Goal: Information Seeking & Learning: Check status

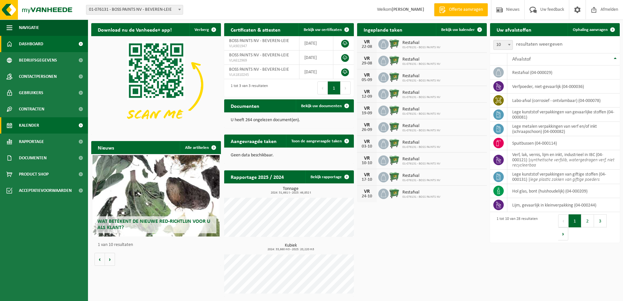
click at [29, 125] on span "Kalender" at bounding box center [29, 125] width 20 height 16
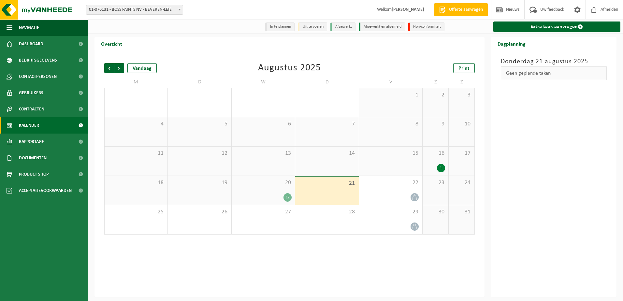
click at [287, 198] on div "12" at bounding box center [287, 197] width 8 height 8
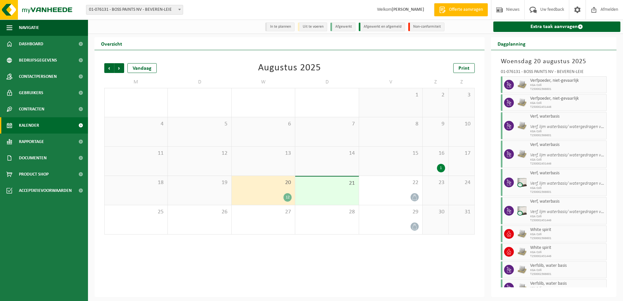
click at [287, 198] on div "12" at bounding box center [287, 197] width 8 height 8
click at [118, 68] on span "Volgende" at bounding box center [119, 68] width 10 height 10
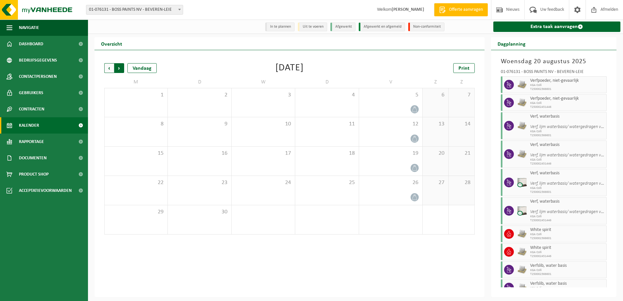
click at [110, 68] on span "Vorige" at bounding box center [109, 68] width 10 height 10
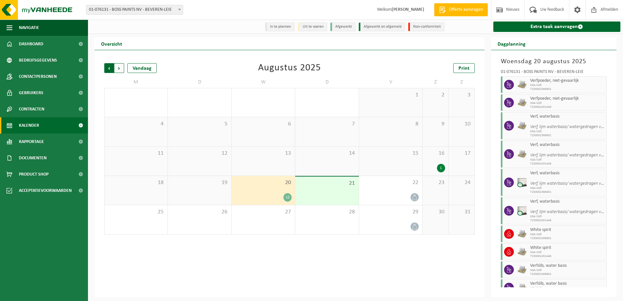
click at [116, 69] on span "Volgende" at bounding box center [119, 68] width 10 height 10
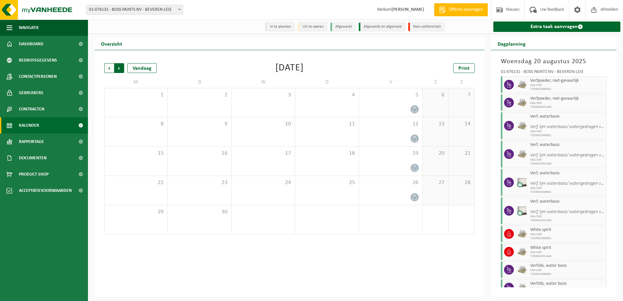
click at [110, 69] on span "Vorige" at bounding box center [109, 68] width 10 height 10
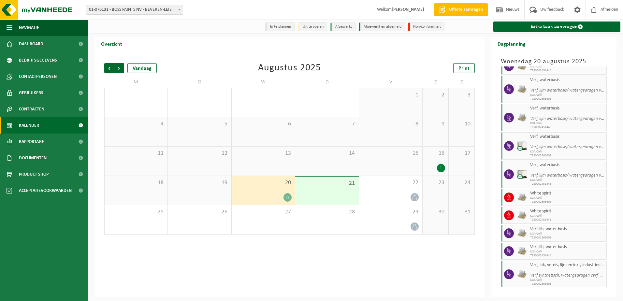
scroll to position [77, 0]
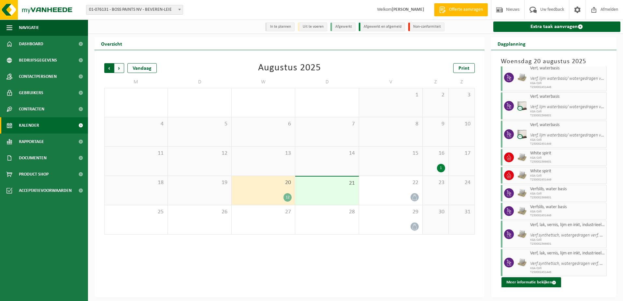
click at [119, 71] on span "Volgende" at bounding box center [119, 68] width 10 height 10
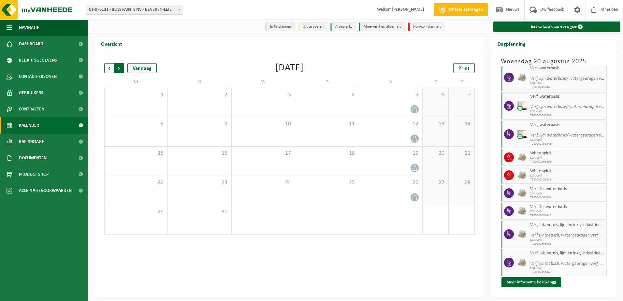
click at [110, 71] on span "Vorige" at bounding box center [109, 68] width 10 height 10
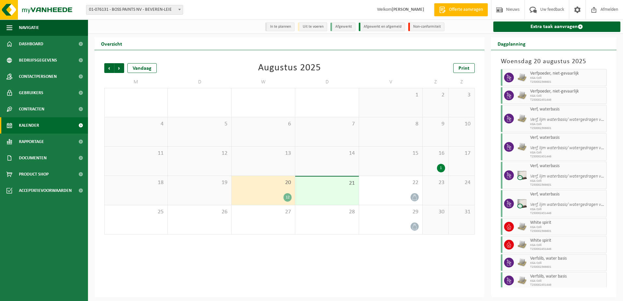
scroll to position [0, 0]
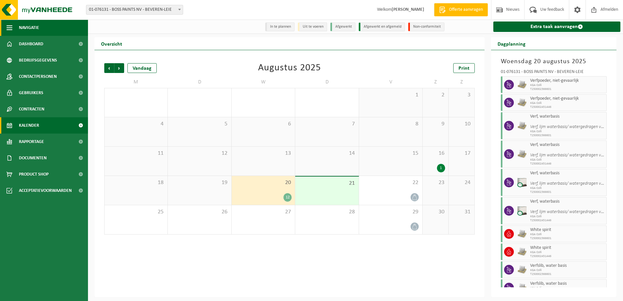
click at [9, 28] on span "button" at bounding box center [10, 28] width 6 height 16
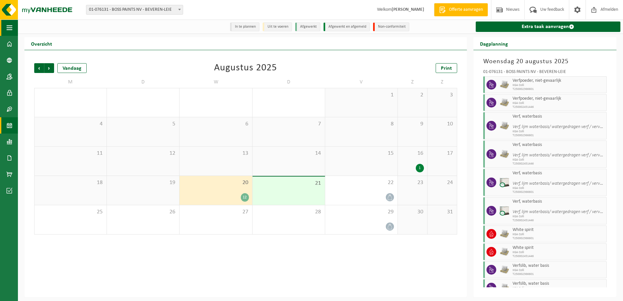
click at [9, 28] on span "button" at bounding box center [10, 28] width 6 height 16
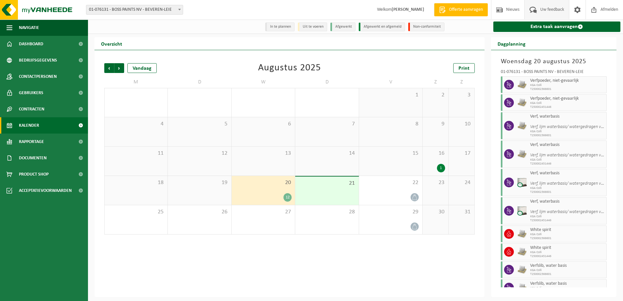
click at [556, 13] on span "Uw feedback" at bounding box center [551, 9] width 27 height 19
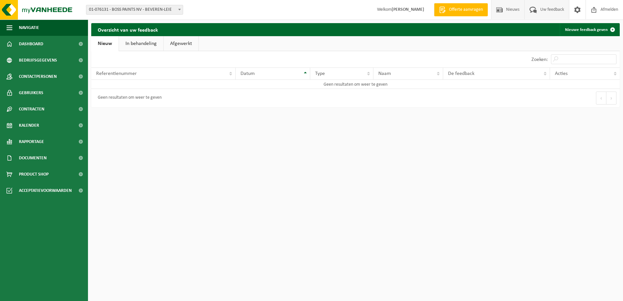
click at [506, 11] on span "Nieuws" at bounding box center [512, 9] width 17 height 19
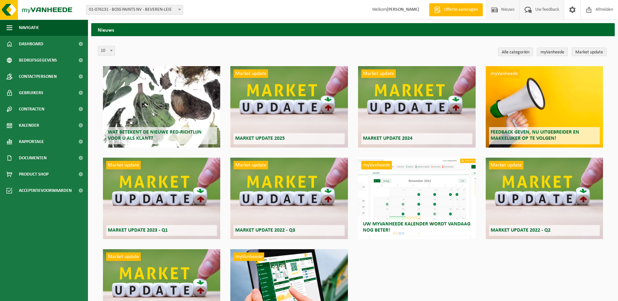
click at [540, 9] on span "Uw feedback" at bounding box center [546, 9] width 27 height 19
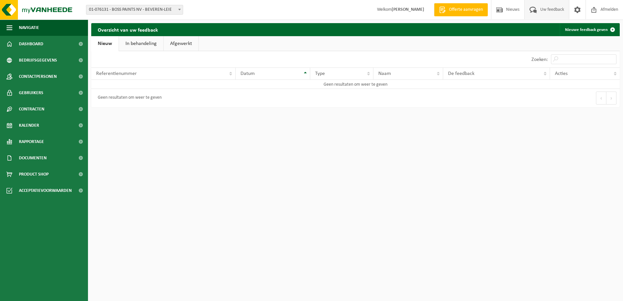
click at [391, 8] on strong "[PERSON_NAME]" at bounding box center [407, 9] width 33 height 5
click at [144, 46] on link "In behandeling" at bounding box center [141, 43] width 44 height 15
click at [176, 43] on link "Afgewerkt" at bounding box center [181, 43] width 35 height 15
click at [102, 44] on link "Nieuw" at bounding box center [104, 43] width 26 height 15
click at [35, 127] on span "Kalender" at bounding box center [29, 125] width 20 height 16
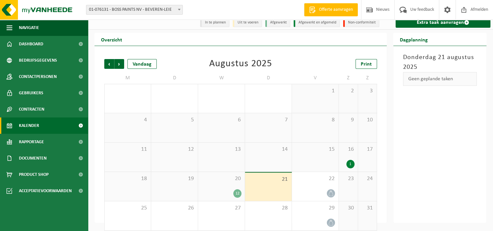
scroll to position [11, 0]
